Goal: Information Seeking & Learning: Understand process/instructions

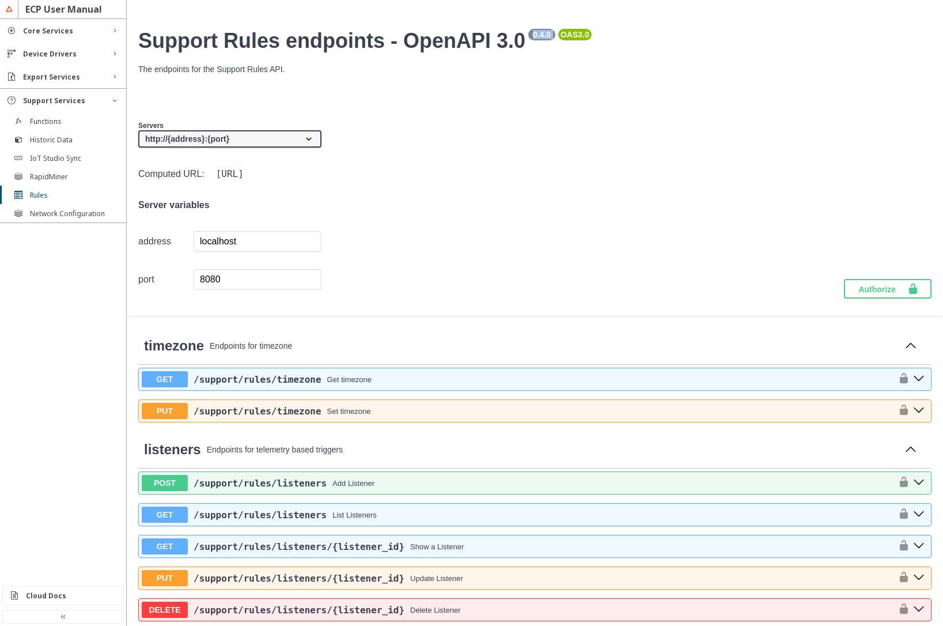
scroll to position [760, 0]
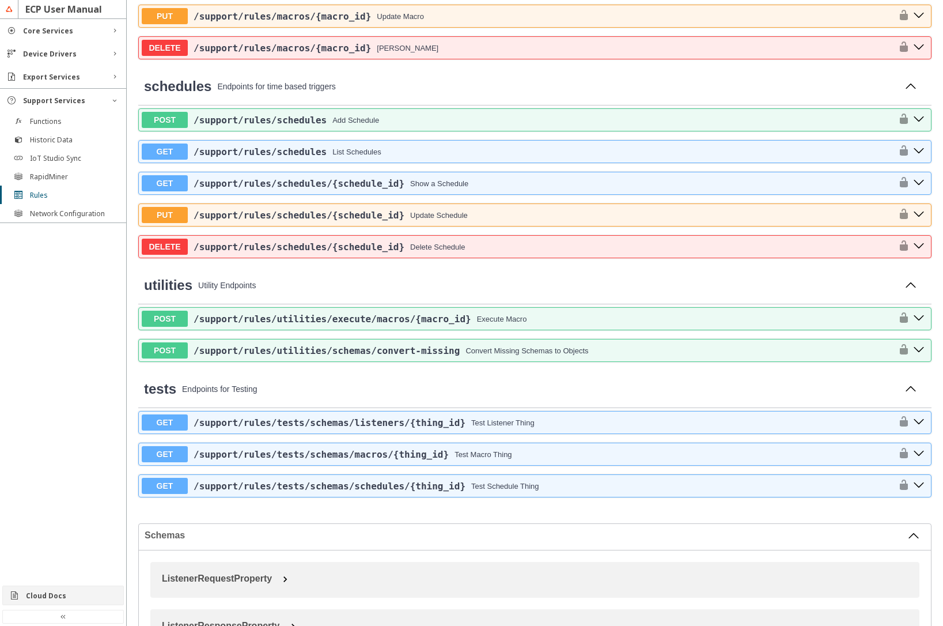
click at [0, 0] on slot "Cloud Docs" at bounding box center [0, 0] width 0 height 0
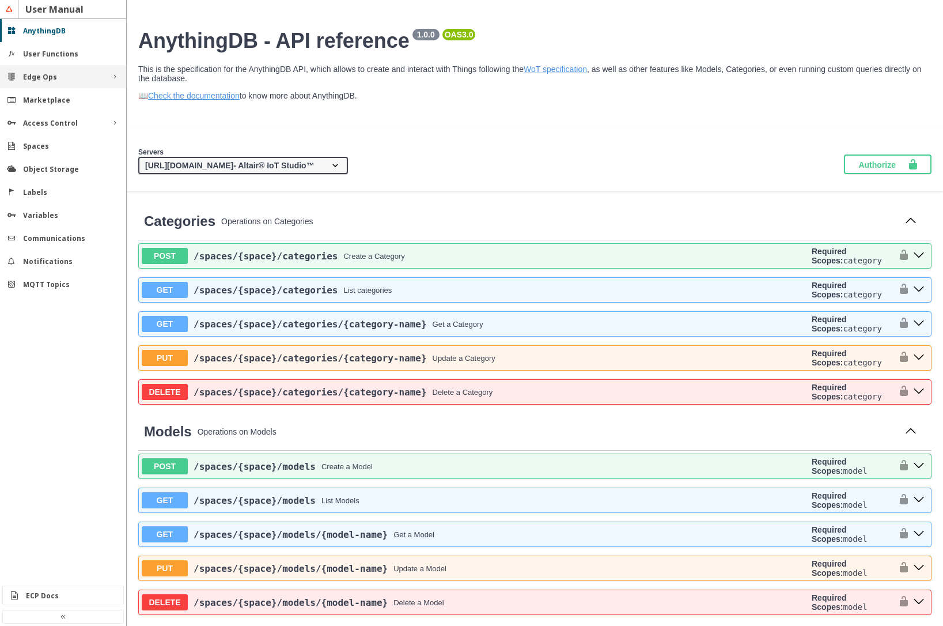
click at [80, 77] on div "Edge Ops" at bounding box center [63, 77] width 80 height 10
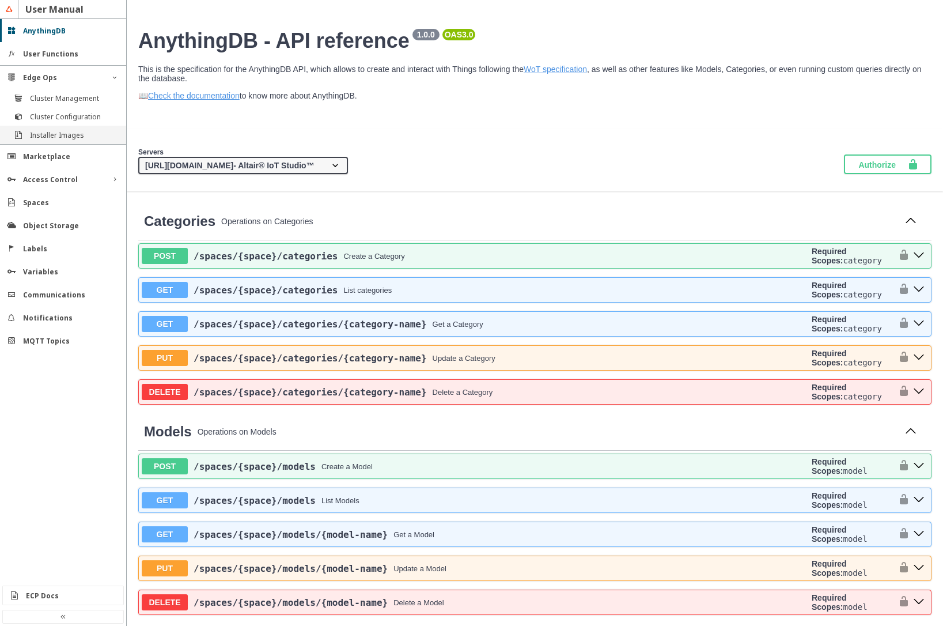
click at [0, 0] on slot "Installer Images" at bounding box center [0, 0] width 0 height 0
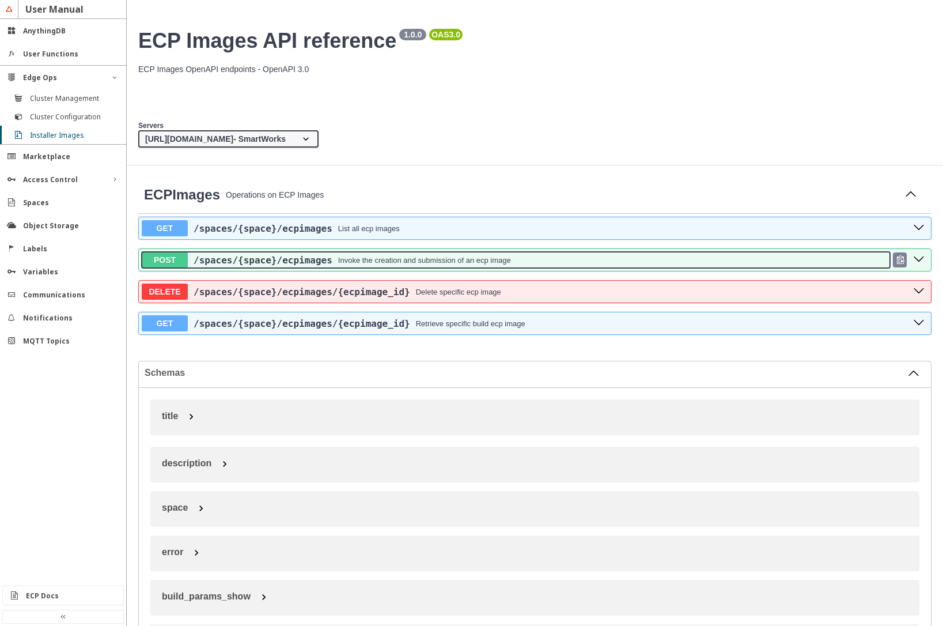
click at [338, 258] on div "Invoke the creation and submission of an ecp image" at bounding box center [424, 260] width 173 height 9
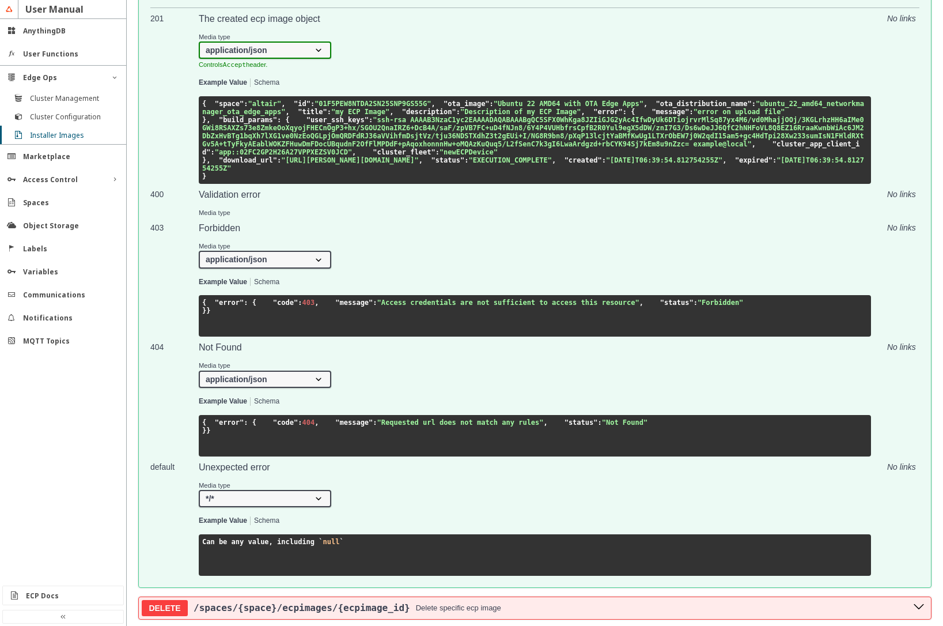
scroll to position [622, 0]
